Goal: Task Accomplishment & Management: Manage account settings

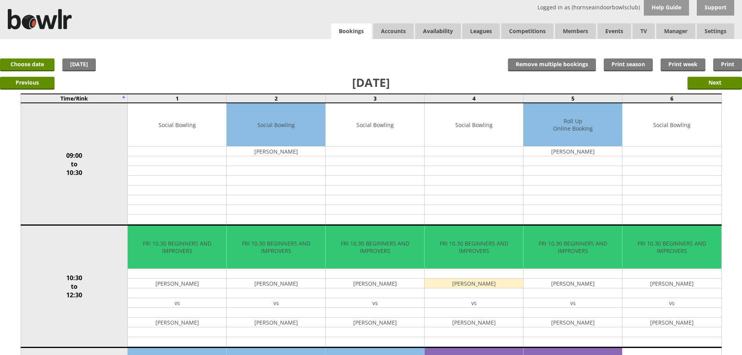
click at [348, 31] on link "Bookings" at bounding box center [351, 31] width 41 height 16
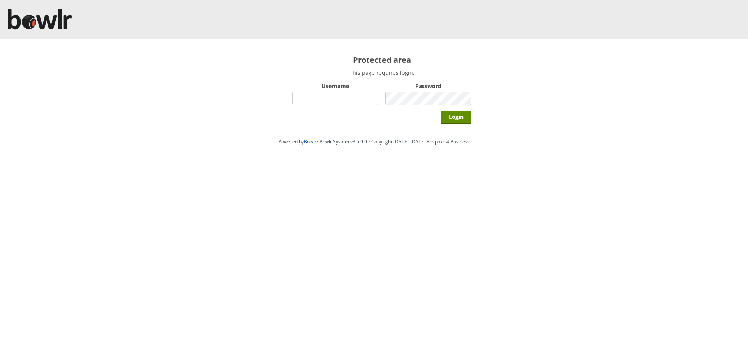
type input "hornseaindoorbowlsclub"
click at [441, 119] on div "Login" at bounding box center [381, 116] width 179 height 19
click at [447, 117] on input "Login" at bounding box center [456, 117] width 30 height 13
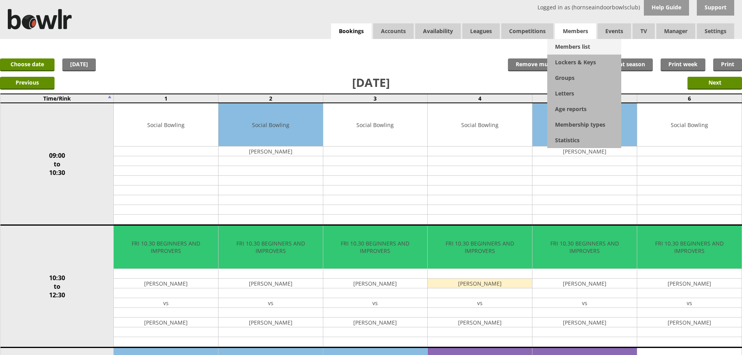
click at [576, 50] on link "Members list" at bounding box center [584, 47] width 74 height 16
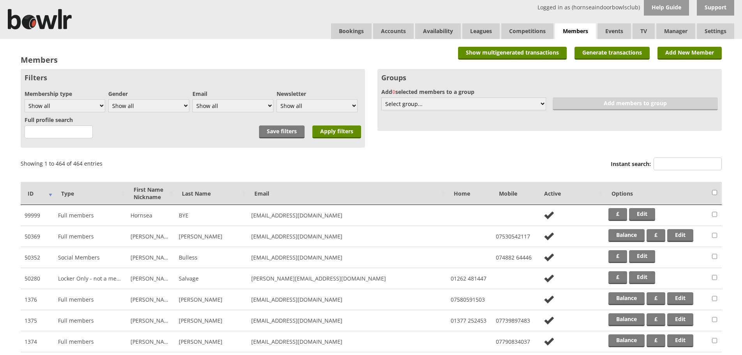
click at [690, 171] on label "Instant search:" at bounding box center [666, 164] width 111 height 15
click at [690, 170] on input "Instant search:" at bounding box center [688, 163] width 68 height 13
click at [687, 164] on input "Instant search:" at bounding box center [688, 163] width 68 height 13
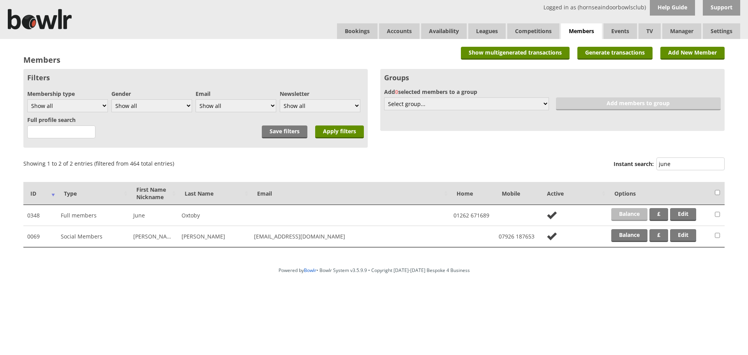
type input "june"
click at [634, 216] on link "Balance" at bounding box center [629, 214] width 36 height 13
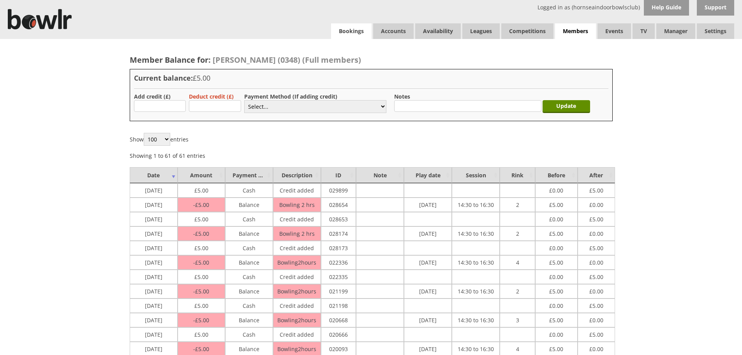
click at [347, 28] on link "Bookings" at bounding box center [351, 31] width 41 height 16
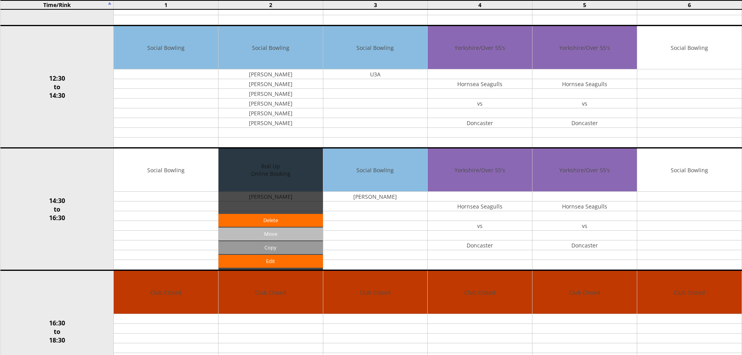
scroll to position [429, 0]
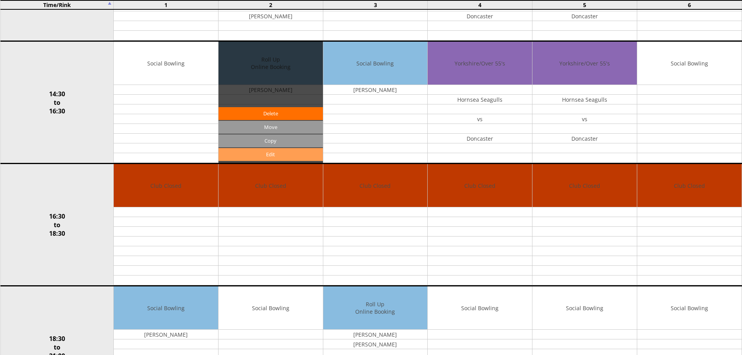
click at [295, 157] on link "Edit" at bounding box center [271, 154] width 104 height 13
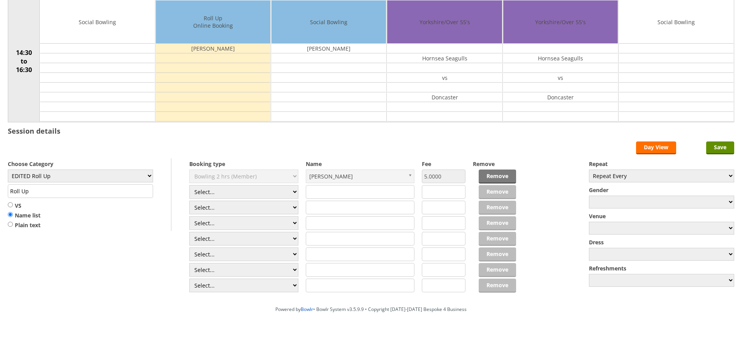
scroll to position [92, 0]
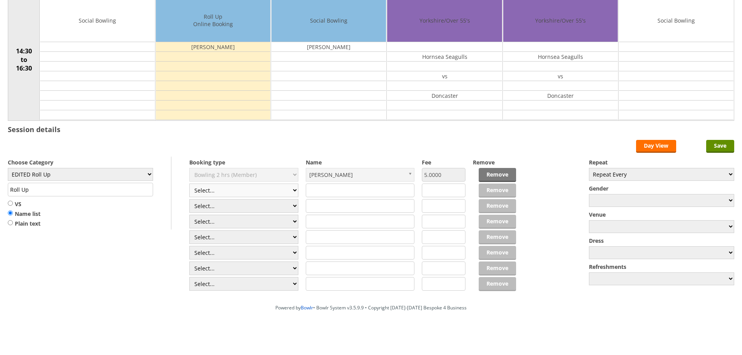
click at [214, 193] on select "Select... Club Competition (Member) Club Competition (Visitor) National (Member…" at bounding box center [243, 191] width 109 height 14
select select "1_50"
click at [189, 184] on select "Select... Club Competition (Member) Club Competition (Visitor) National (Member…" at bounding box center [243, 191] width 109 height 14
type input "EDITED Roll Up"
type input "5.0000"
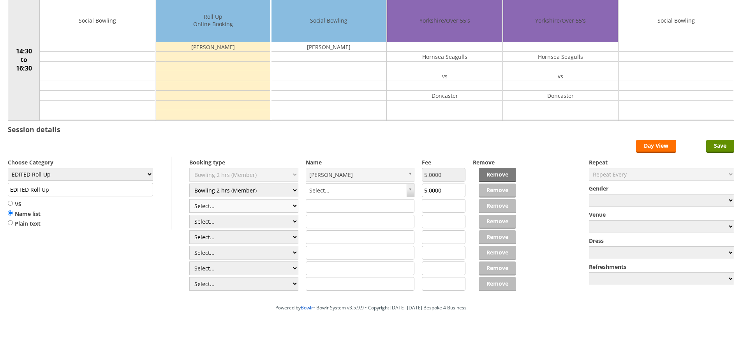
click at [222, 206] on select "Select... Club Competition (Member) Club Competition (Visitor) National (Member…" at bounding box center [243, 206] width 109 height 14
select select "1_50"
click at [189, 199] on select "Select... Club Competition (Member) Club Competition (Visitor) National (Member…" at bounding box center [243, 206] width 109 height 14
type input "5.0000"
click at [251, 224] on select "Select... Club Competition (Member) Club Competition (Visitor) National (Member…" at bounding box center [243, 222] width 109 height 14
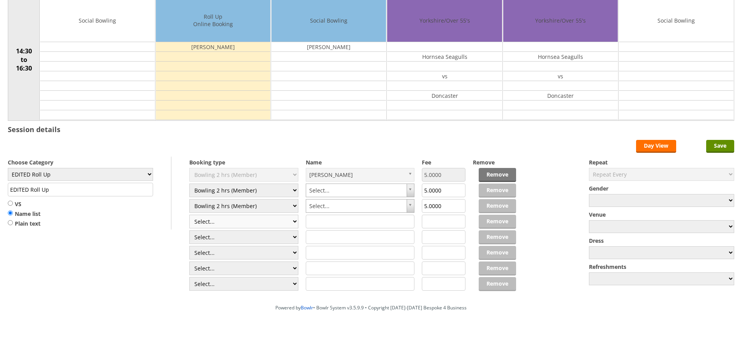
select select "1_50"
click at [189, 215] on select "Select... Club Competition (Member) Club Competition (Visitor) National (Member…" at bounding box center [243, 222] width 109 height 14
type input "5.0000"
drag, startPoint x: 237, startPoint y: 242, endPoint x: 237, endPoint y: 238, distance: 4.0
click at [237, 242] on select "Select... Club Competition (Member) Club Competition (Visitor) National (Member…" at bounding box center [243, 237] width 109 height 14
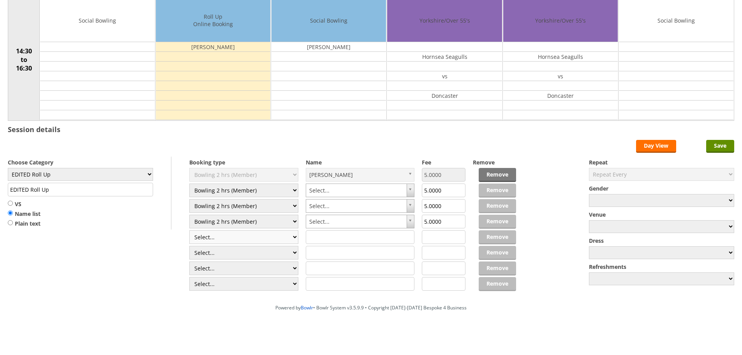
select select "1_50"
click at [189, 230] on select "Select... Club Competition (Member) Club Competition (Visitor) National (Member…" at bounding box center [243, 237] width 109 height 14
type input "5.0000"
drag, startPoint x: 235, startPoint y: 254, endPoint x: 237, endPoint y: 247, distance: 7.4
click at [235, 254] on select "Select... Club Competition (Member) Club Competition (Visitor) National (Member…" at bounding box center [243, 253] width 109 height 14
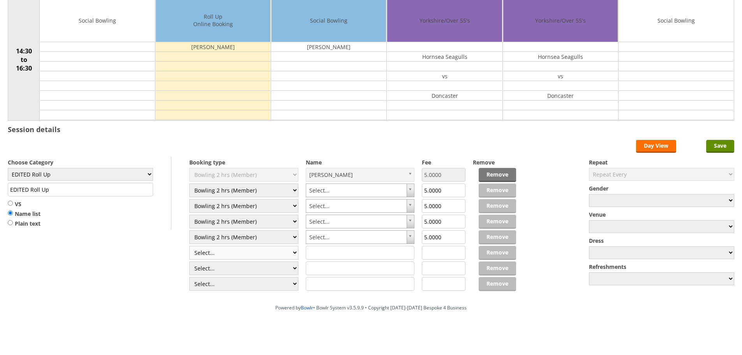
select select "1_50"
click at [189, 246] on select "Select... Club Competition (Member) Club Competition (Visitor) National (Member…" at bounding box center [243, 253] width 109 height 14
type input "5.0000"
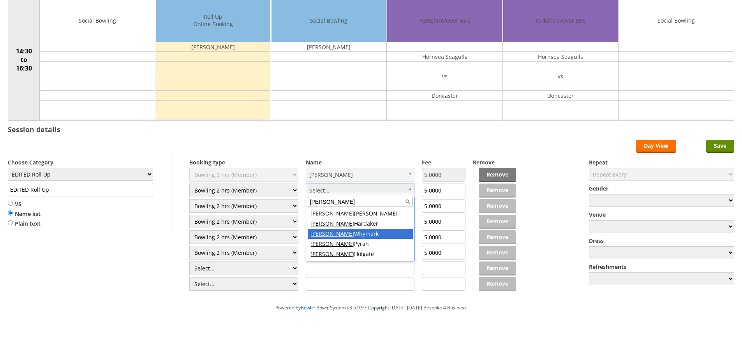
type input "alan"
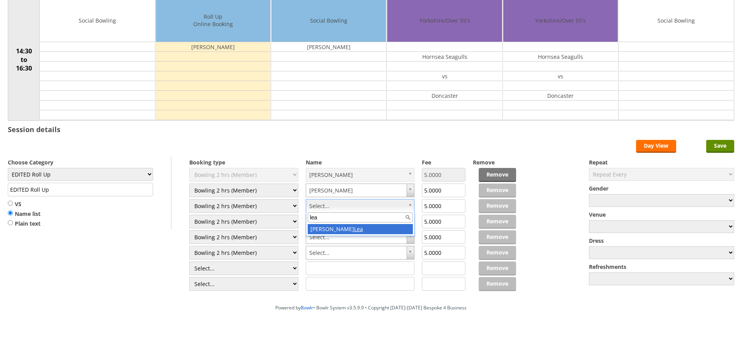
type input "lea"
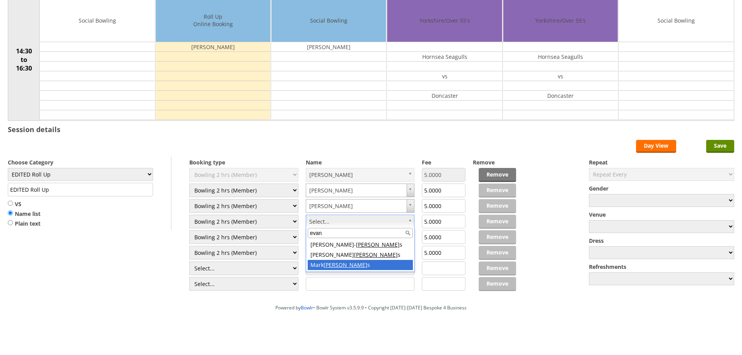
type input "evan"
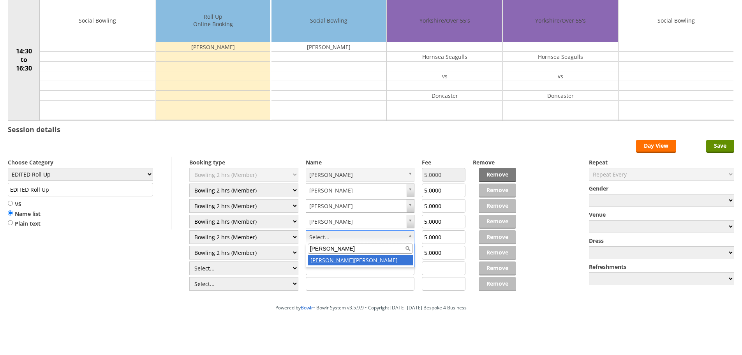
type input "ian g"
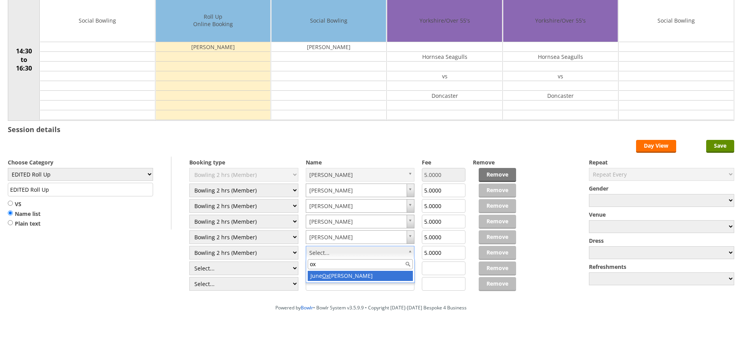
type input "ox"
click at [330, 270] on div "ox June Ox toby" at bounding box center [360, 271] width 109 height 24
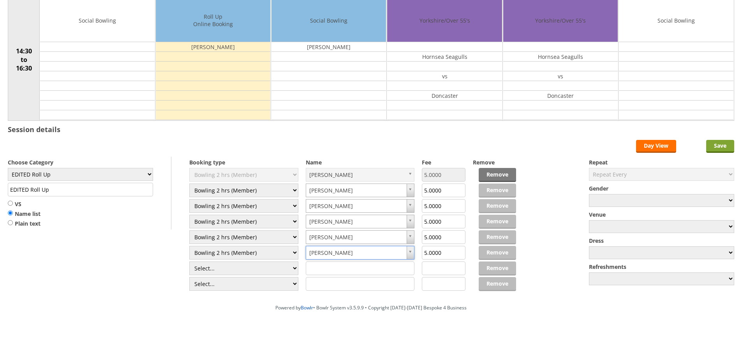
click at [717, 144] on input "Save" at bounding box center [720, 146] width 28 height 13
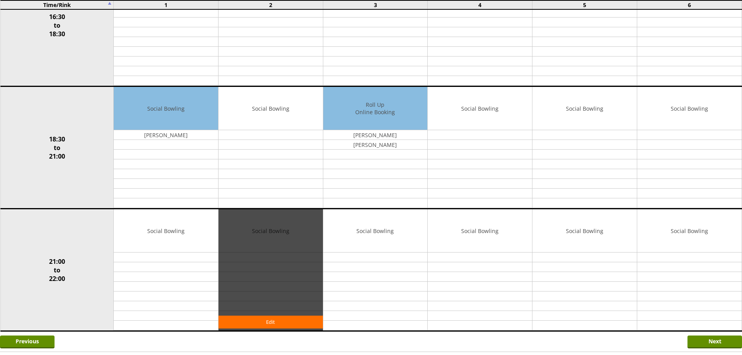
scroll to position [680, 0]
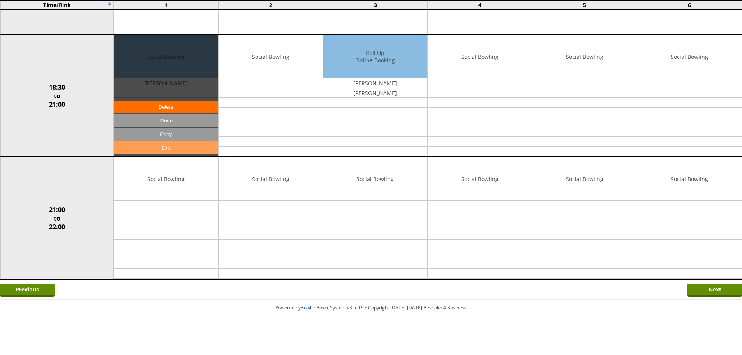
click at [186, 142] on link "Edit" at bounding box center [166, 147] width 104 height 13
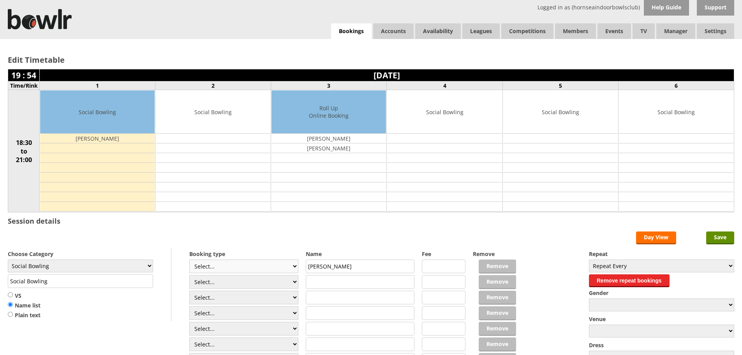
click at [210, 269] on select "Select... Club Competition (Member) Club Competition (Visitor) National (Member…" at bounding box center [243, 267] width 109 height 14
select select "1_50"
click at [189, 260] on select "Select... Club Competition (Member) Club Competition (Visitor) National (Member…" at bounding box center [243, 267] width 109 height 14
type input "5.0000"
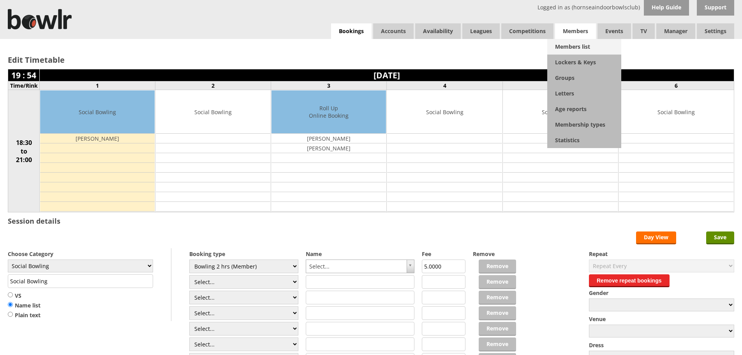
click at [577, 44] on link "Members list" at bounding box center [584, 47] width 74 height 16
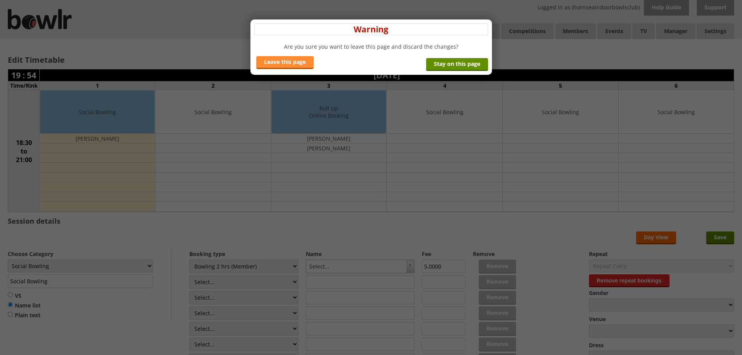
click at [292, 61] on link "Leave this page" at bounding box center [284, 62] width 57 height 13
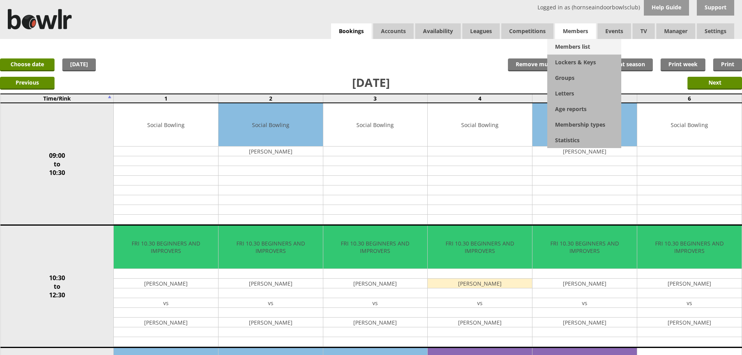
click at [577, 49] on link "Members list" at bounding box center [584, 47] width 74 height 16
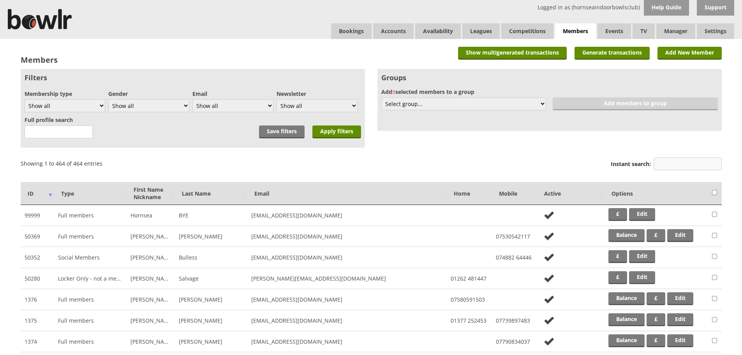
click at [678, 161] on input "Instant search:" at bounding box center [688, 163] width 68 height 13
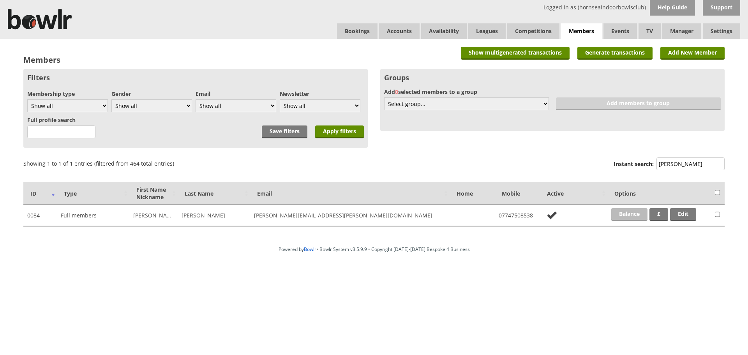
type input "horner"
click at [629, 217] on link "Balance" at bounding box center [629, 214] width 36 height 13
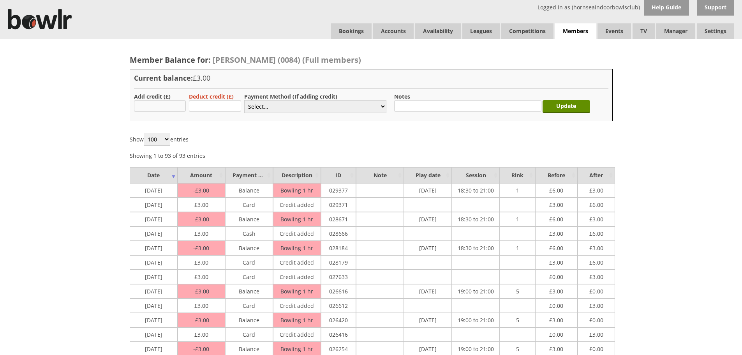
click at [177, 110] on input "text" at bounding box center [160, 106] width 52 height 12
type input "3.00"
click at [263, 102] on select "Select... Cash Card Cheque Bank Transfer Other Member Card Gift Voucher Balance" at bounding box center [315, 106] width 142 height 13
select select "2"
click at [244, 100] on select "Select... Cash Card Cheque Bank Transfer Other Member Card Gift Voucher Balance" at bounding box center [315, 106] width 142 height 13
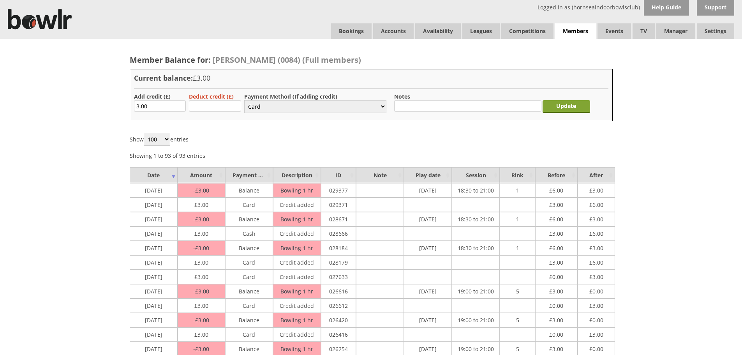
click at [563, 108] on input "Update" at bounding box center [567, 106] width 48 height 13
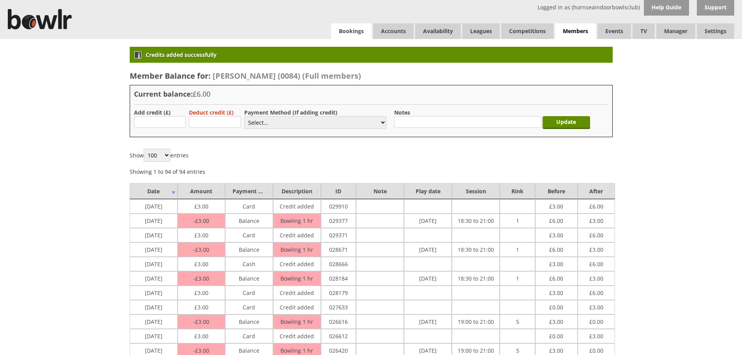
click at [353, 32] on link "Bookings" at bounding box center [351, 31] width 41 height 16
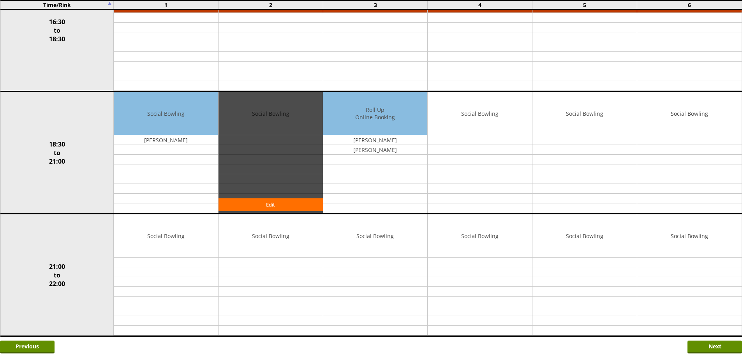
scroll to position [623, 0]
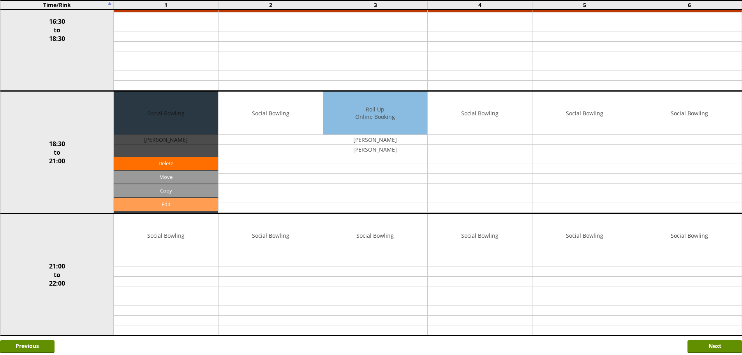
click at [175, 207] on link "Edit" at bounding box center [166, 204] width 104 height 13
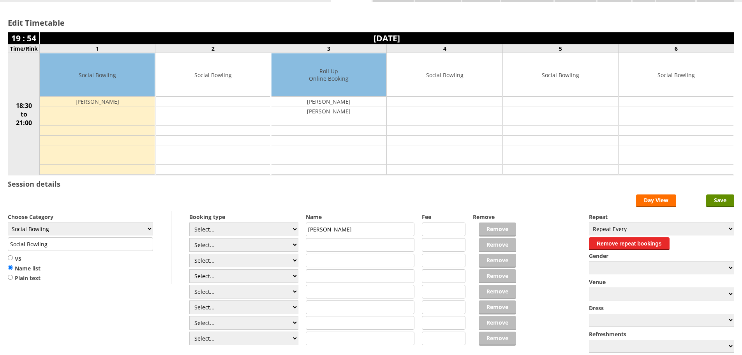
scroll to position [39, 0]
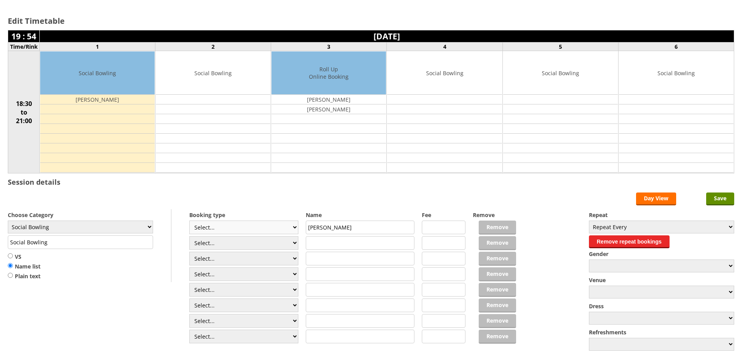
click at [219, 226] on select "Select... Club Competition (Member) Club Competition (Visitor) National (Member…" at bounding box center [243, 228] width 109 height 14
select select "1_54"
click at [189, 221] on select "Select... Club Competition (Member) Club Competition (Visitor) National (Member…" at bounding box center [243, 228] width 109 height 14
type input "3.0000"
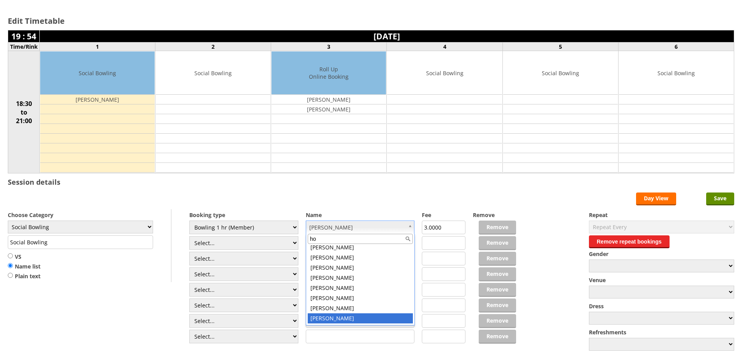
scroll to position [0, 0]
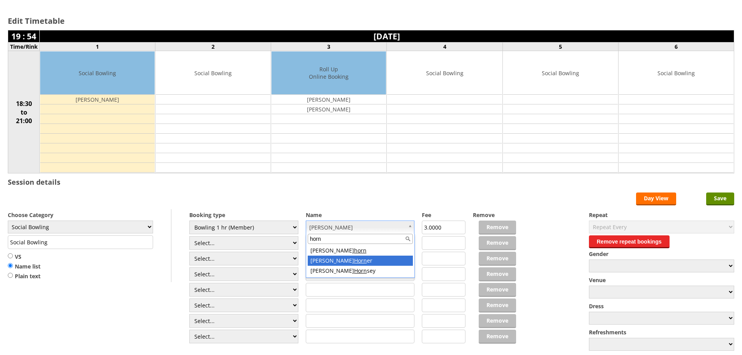
type input "horn"
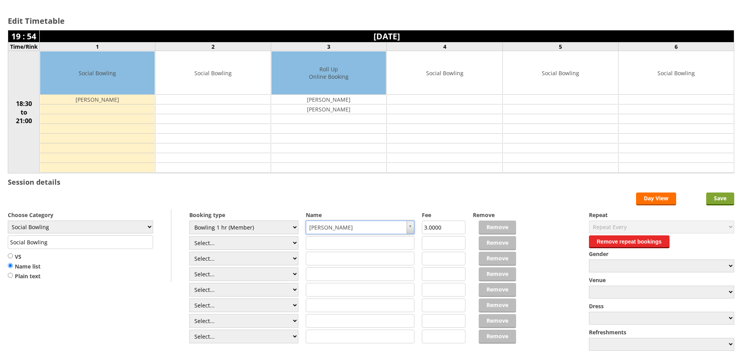
click at [718, 201] on input "Save" at bounding box center [720, 198] width 28 height 13
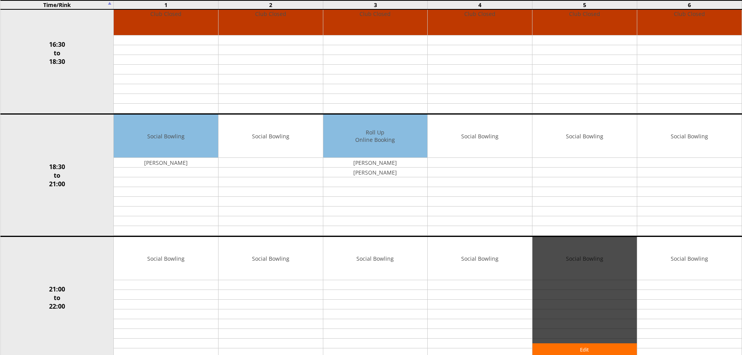
scroll to position [680, 0]
